Goal: Information Seeking & Learning: Learn about a topic

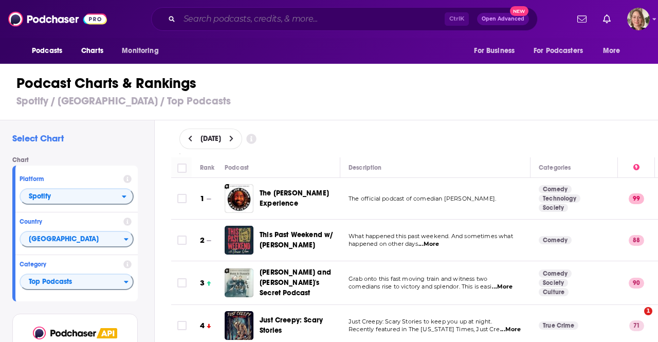
click at [208, 16] on input "Search podcasts, credits, & more..." at bounding box center [311, 19] width 265 height 16
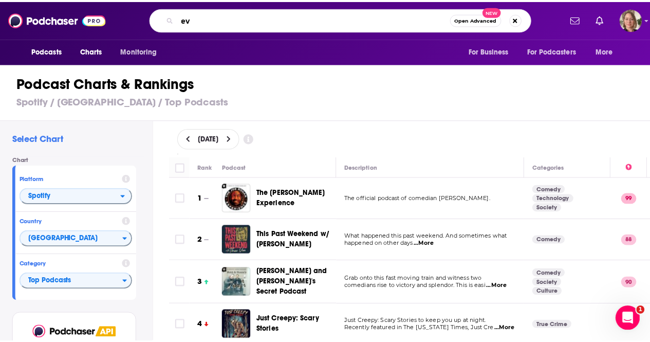
scroll to position [8170, 0]
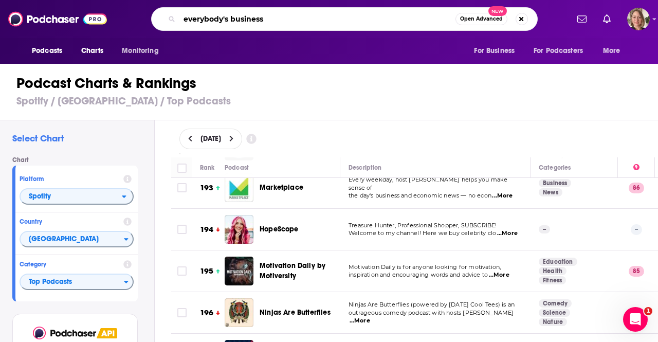
type input "everybody's business"
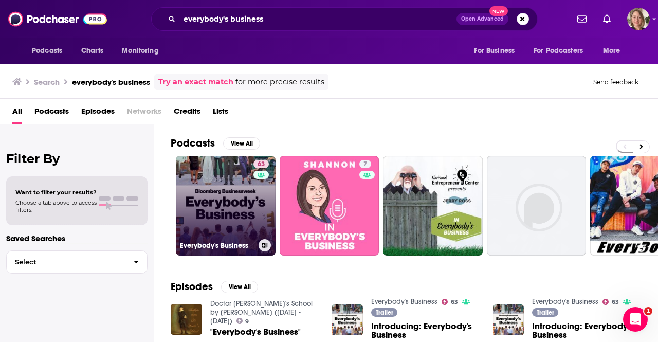
click at [235, 203] on link "63 Everybody's Business" at bounding box center [226, 206] width 100 height 100
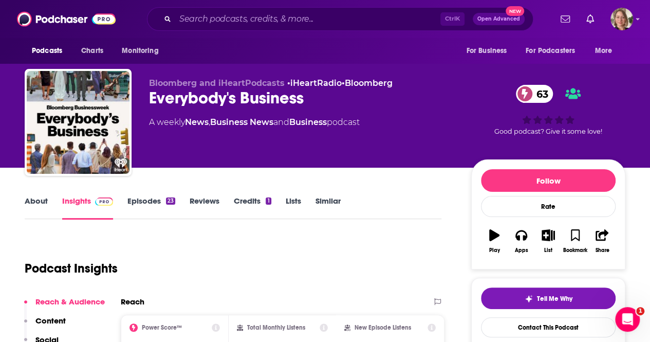
click at [149, 196] on link "Episodes 23" at bounding box center [151, 208] width 48 height 24
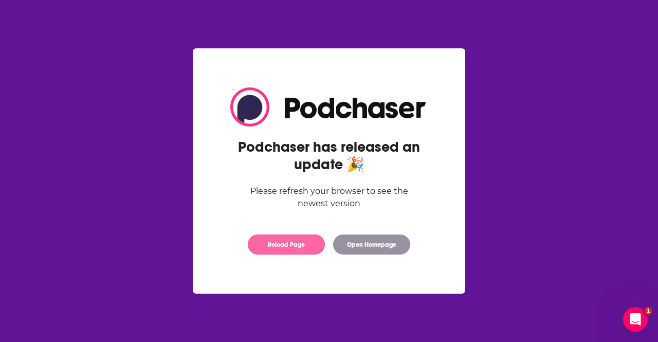
click at [288, 251] on button "Reload Page" at bounding box center [286, 244] width 77 height 20
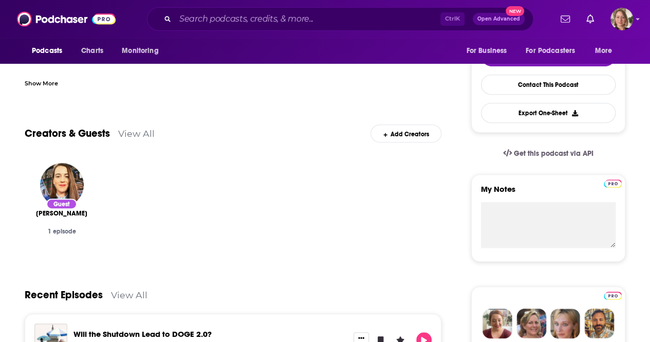
scroll to position [360, 0]
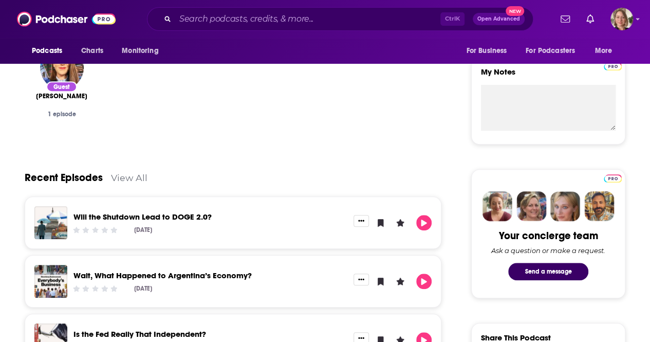
click at [143, 175] on link "View All" at bounding box center [129, 177] width 36 height 11
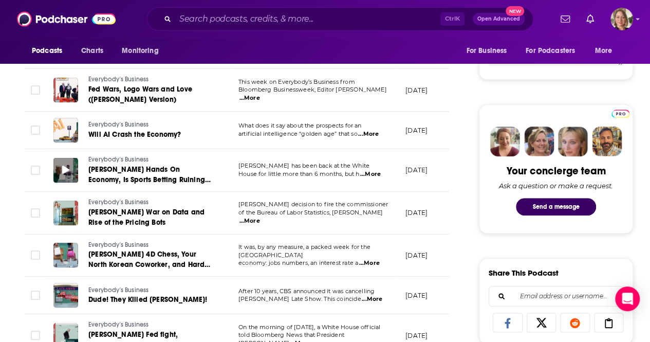
scroll to position [463, 0]
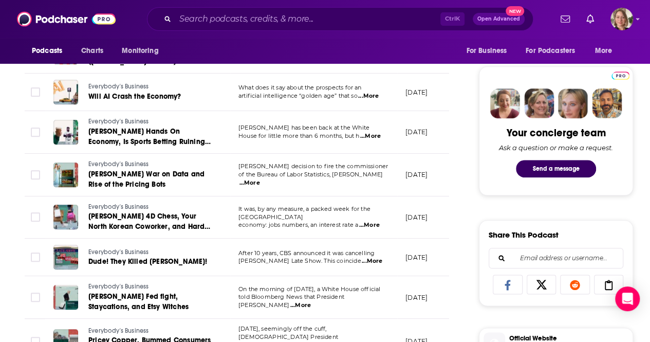
click at [371, 140] on span "...More" at bounding box center [370, 136] width 21 height 8
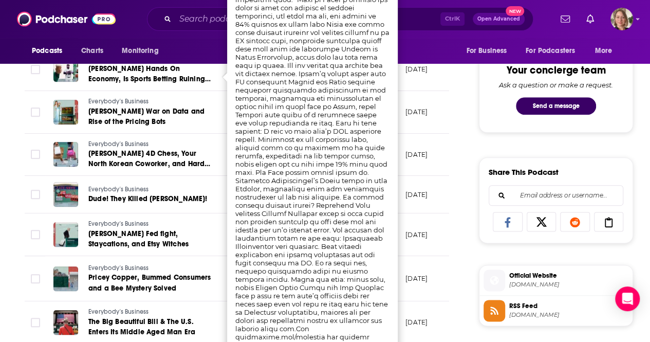
scroll to position [565, 0]
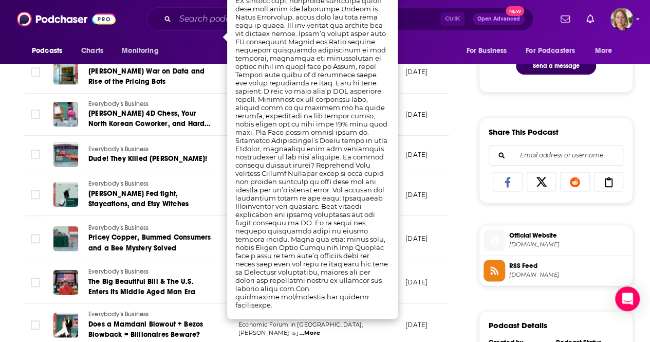
click at [0, 143] on div "About Insights Episodes 23 Reviews Credits 1 Lists Similar Episodes of Everybod…" at bounding box center [329, 290] width 658 height 1376
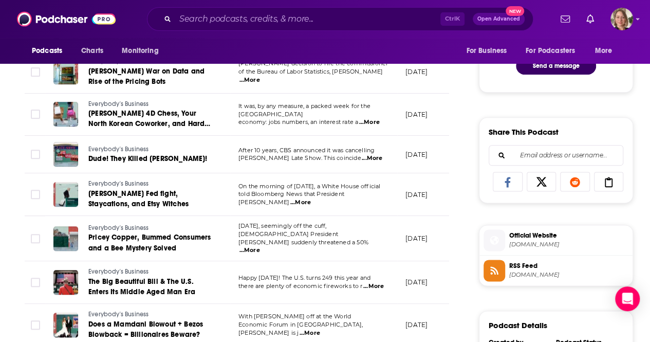
click at [311, 200] on span "...More" at bounding box center [300, 202] width 21 height 8
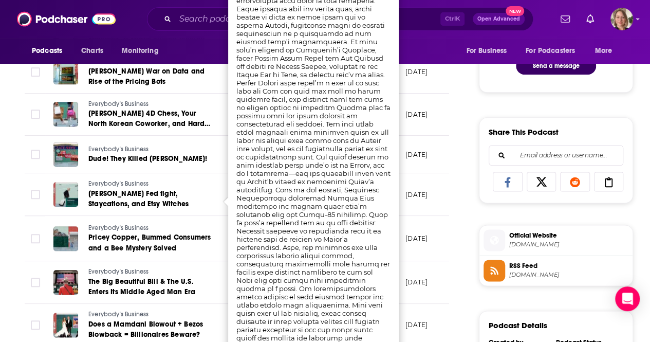
click at [1, 218] on div "About Insights Episodes 23 Reviews Credits 1 Lists Similar Episodes of Everybod…" at bounding box center [329, 290] width 658 height 1376
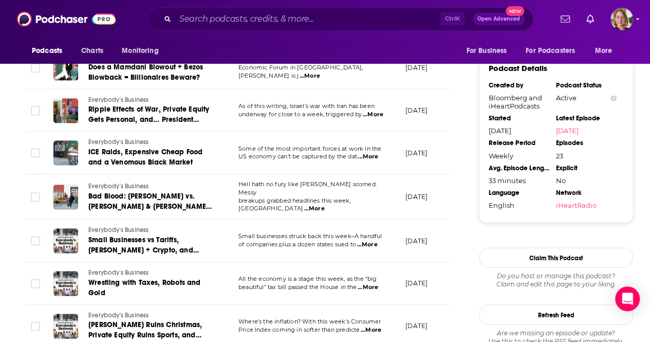
scroll to position [925, 0]
